Goal: Information Seeking & Learning: Find specific fact

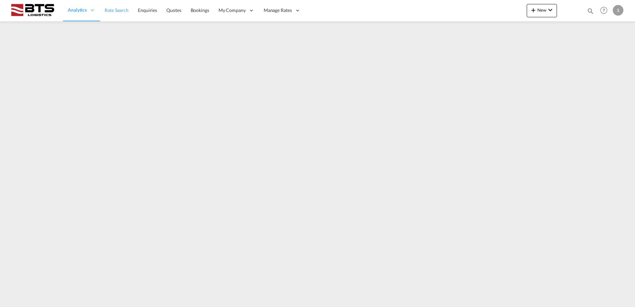
click at [116, 12] on span "Rate Search" at bounding box center [117, 10] width 24 height 6
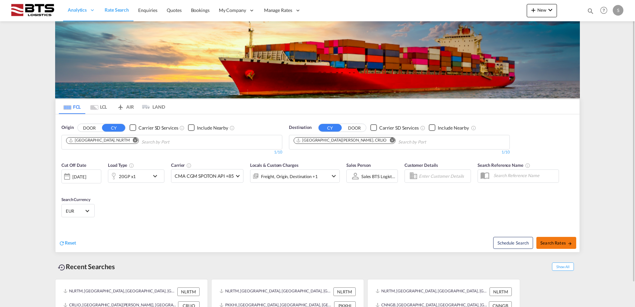
click at [551, 243] on span "Search Rates" at bounding box center [556, 242] width 32 height 5
type input "NLRTM to CRLIO / [DATE]"
